Goal: Task Accomplishment & Management: Manage account settings

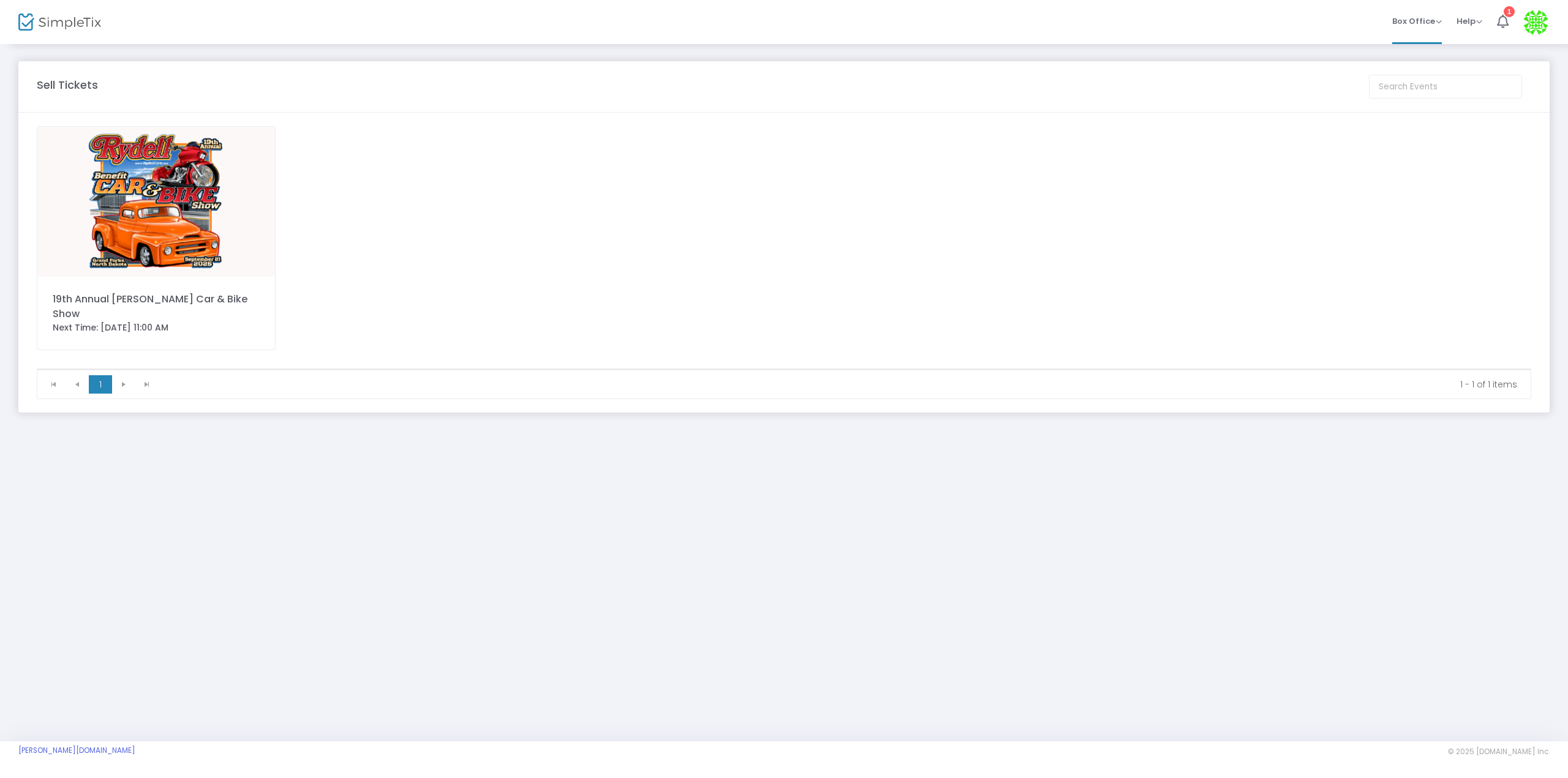
click at [76, 170] on img at bounding box center [156, 202] width 238 height 150
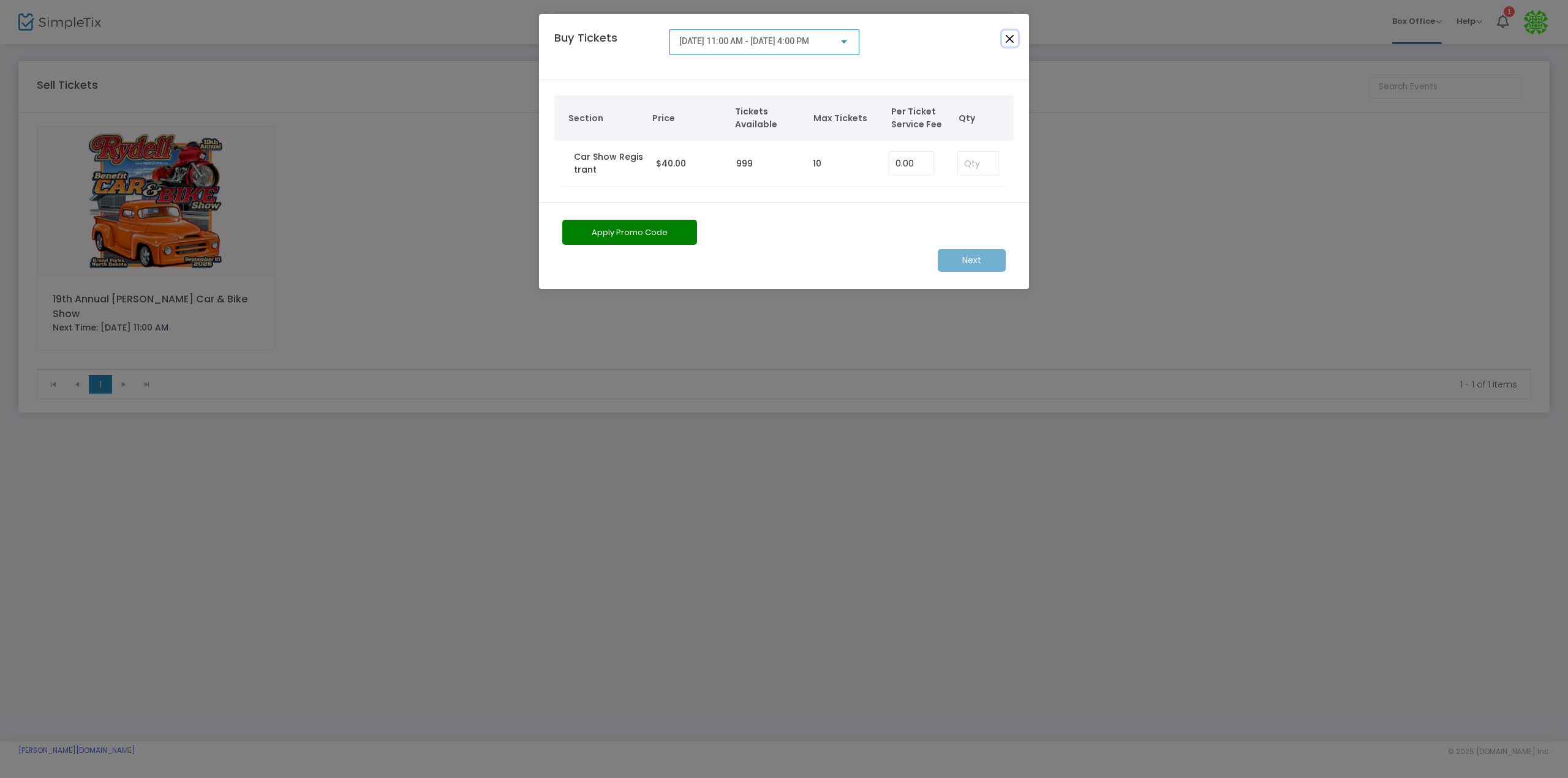
click at [1004, 35] on button "Close" at bounding box center [1010, 39] width 16 height 16
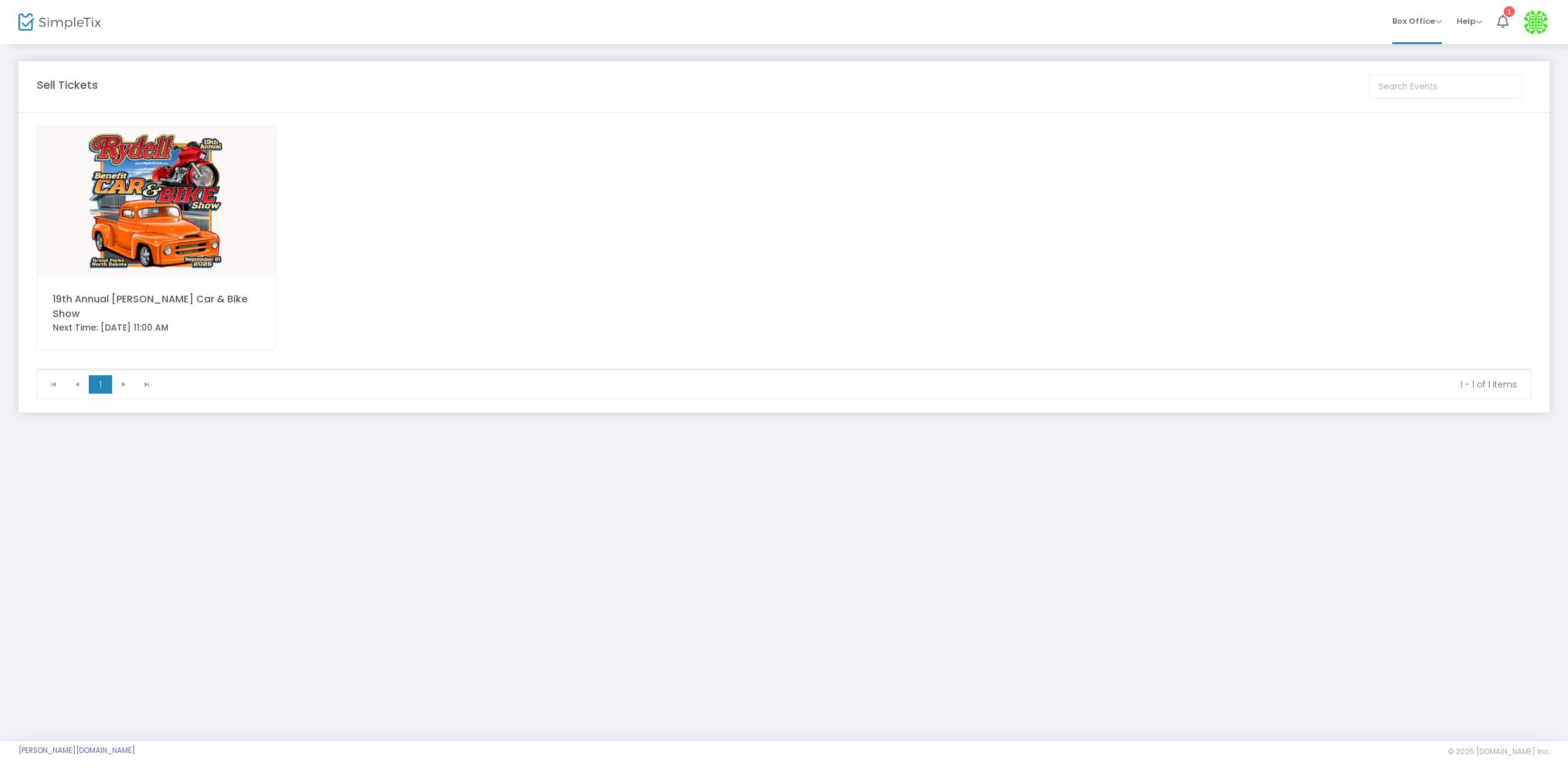
click at [1113, 91] on div "Sell Tickets" at bounding box center [696, 85] width 1332 height 16
click at [1546, 29] on img at bounding box center [1536, 22] width 25 height 25
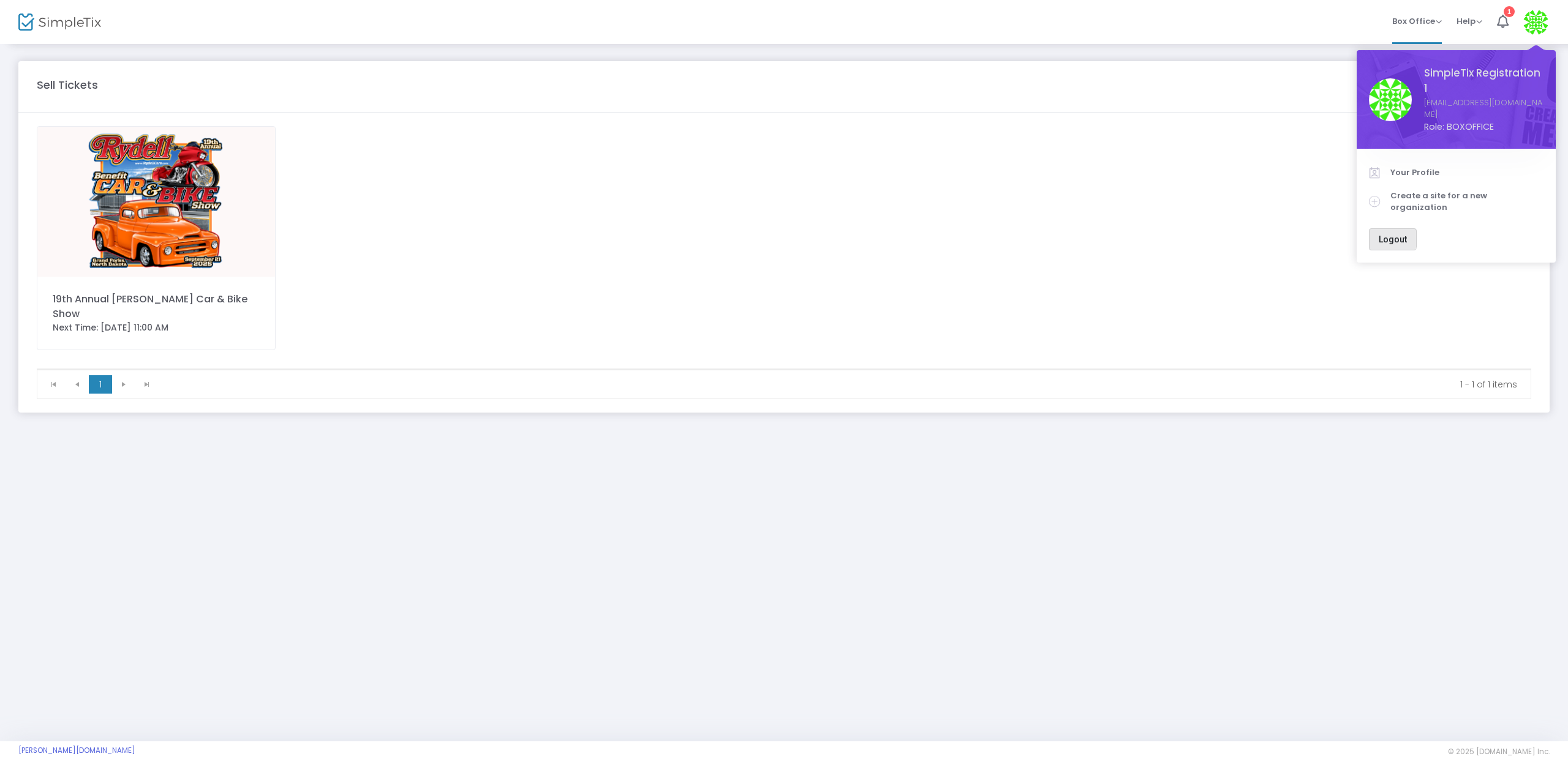
click at [1391, 235] on span "Logout" at bounding box center [1393, 239] width 28 height 9
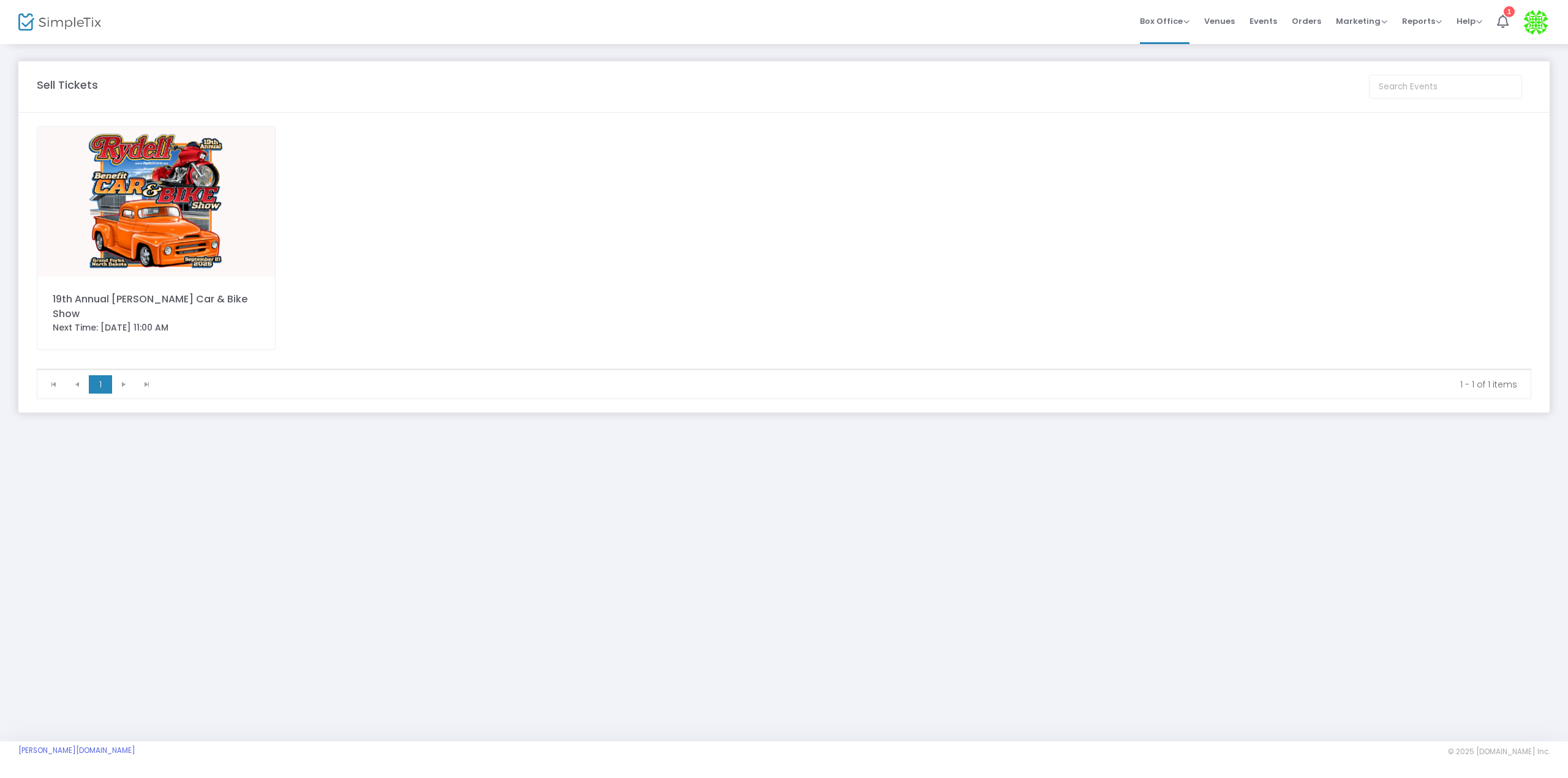
click at [165, 219] on img at bounding box center [156, 202] width 238 height 150
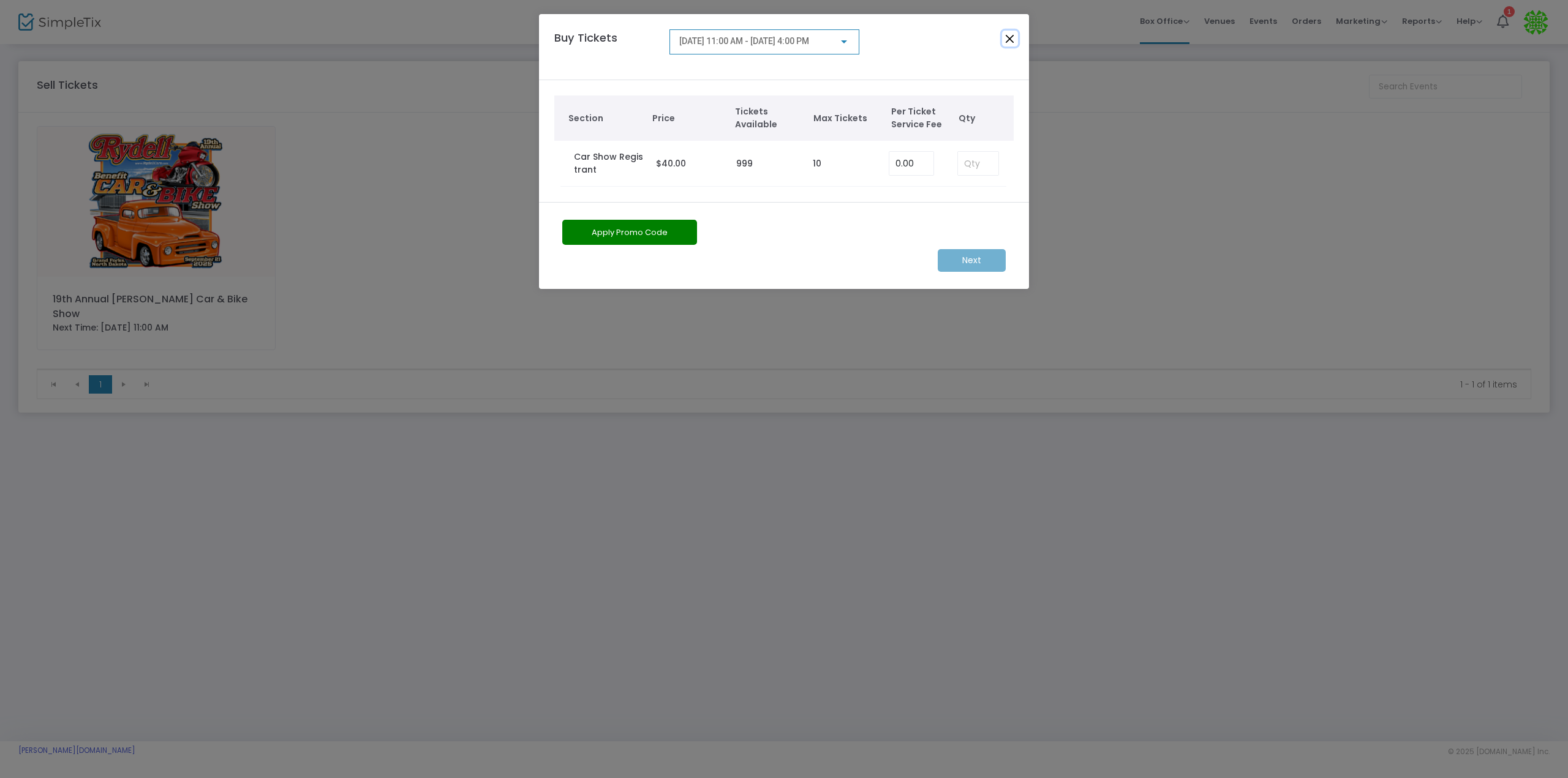
click at [1014, 32] on button "Close" at bounding box center [1010, 39] width 16 height 16
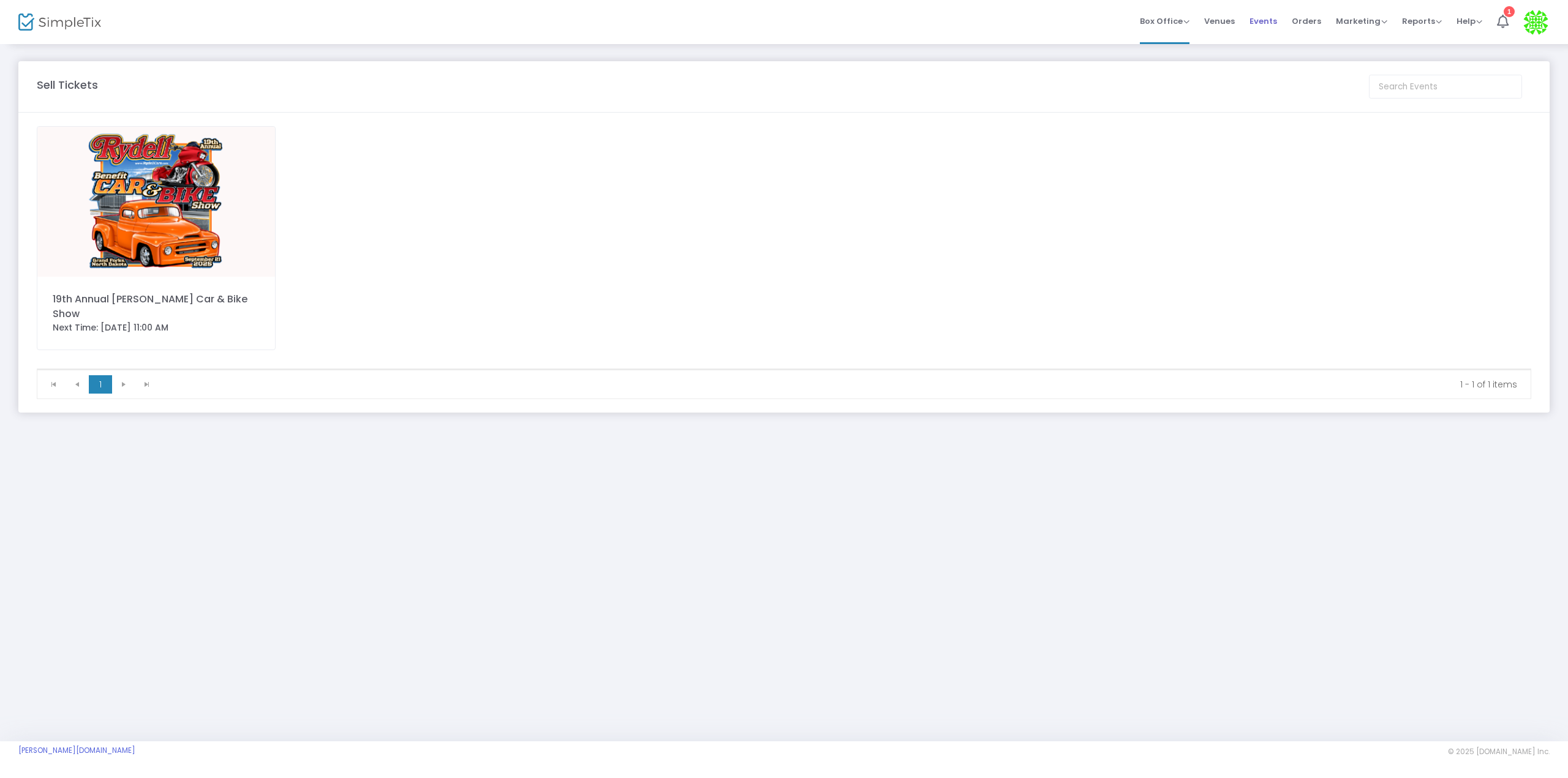
click at [1263, 16] on span "Events" at bounding box center [1263, 21] width 28 height 31
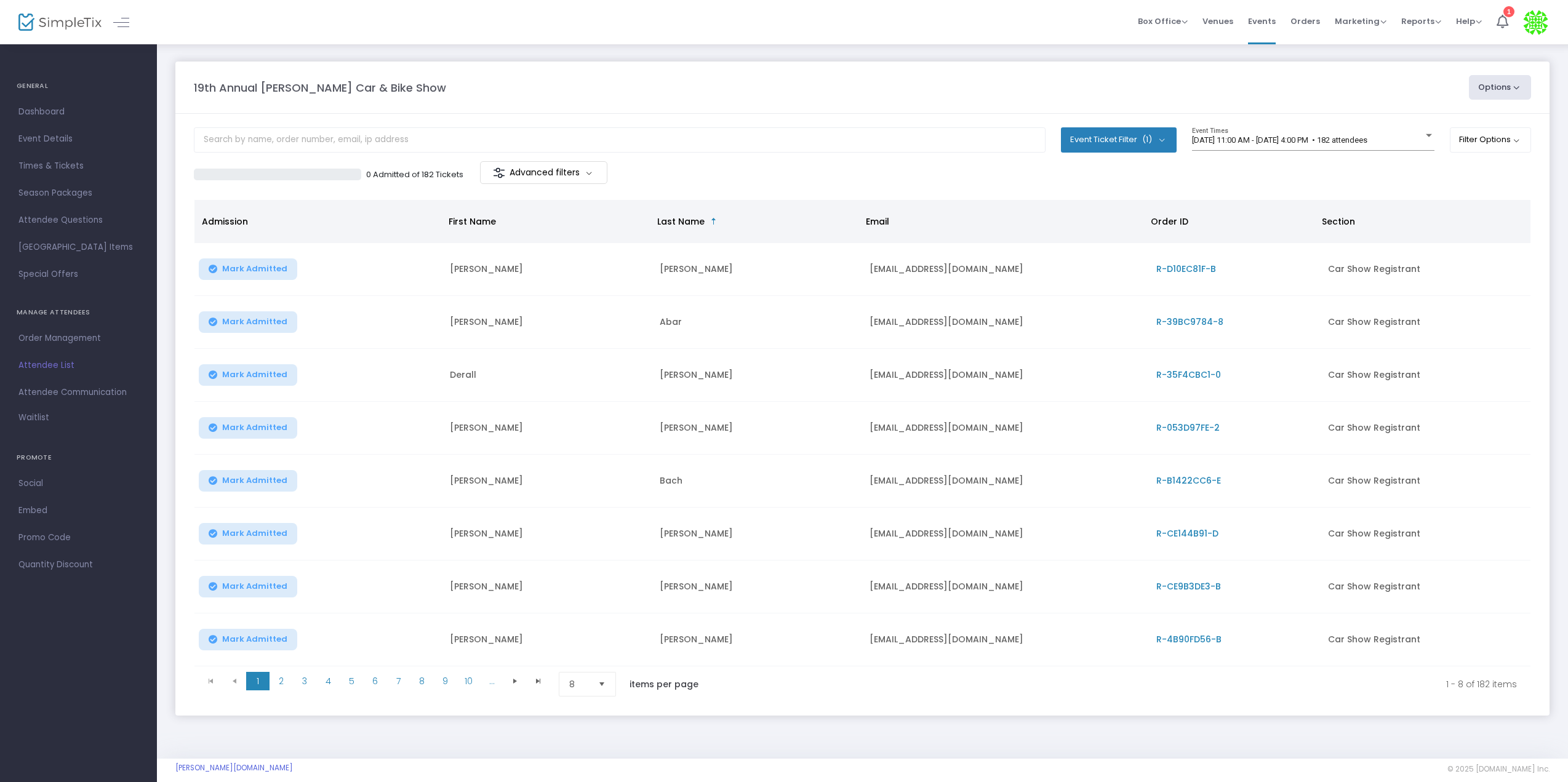
click at [1533, 94] on div "Options Export List Print Name Tags Export to Mailchimp Scan Report" at bounding box center [1500, 87] width 75 height 24
click at [1520, 86] on button "Options" at bounding box center [1500, 87] width 63 height 24
click at [52, 341] on span "Order Management" at bounding box center [78, 339] width 120 height 16
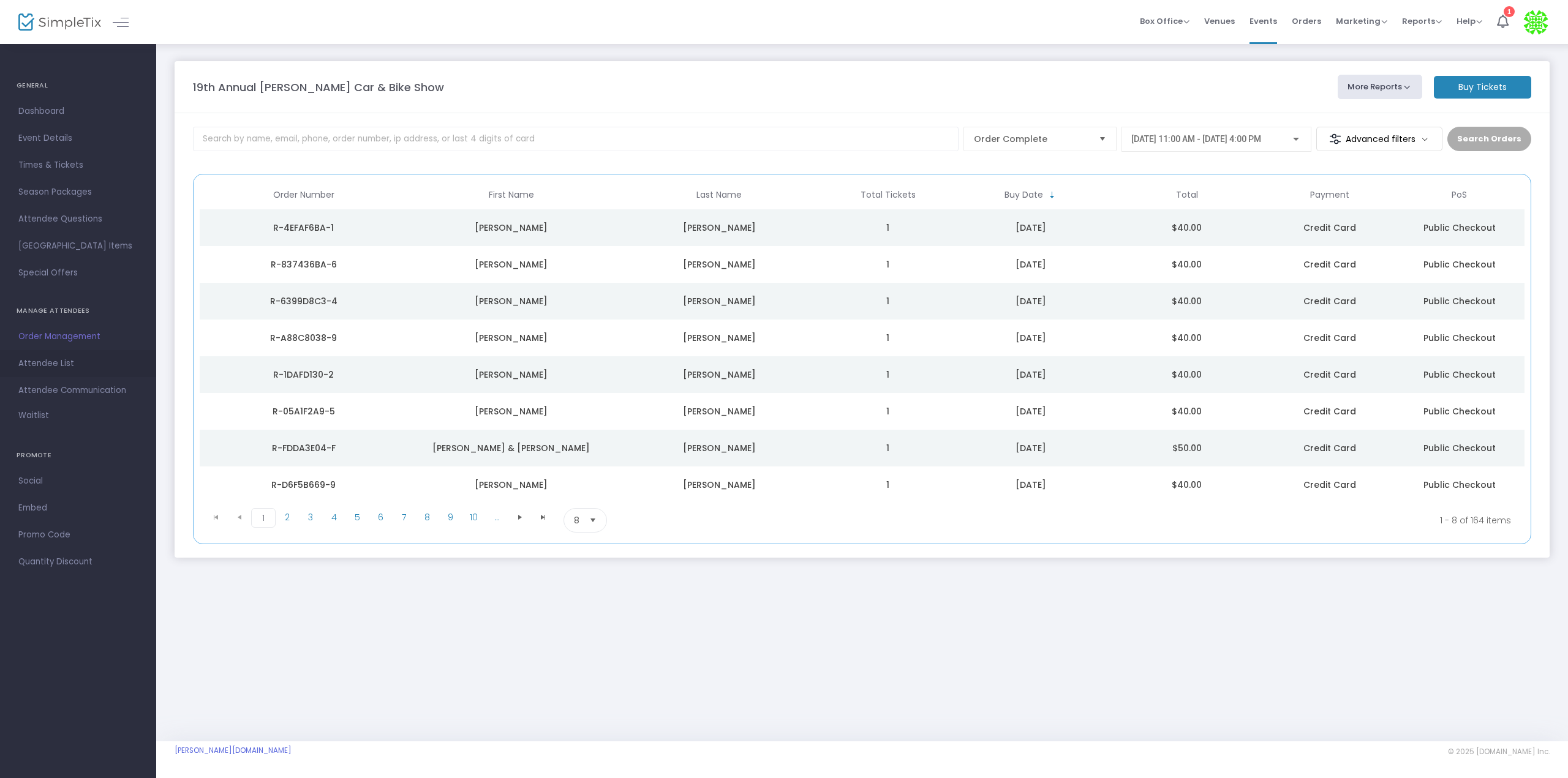
click at [50, 361] on span "Attendee List" at bounding box center [78, 364] width 119 height 16
